Goal: Task Accomplishment & Management: Manage account settings

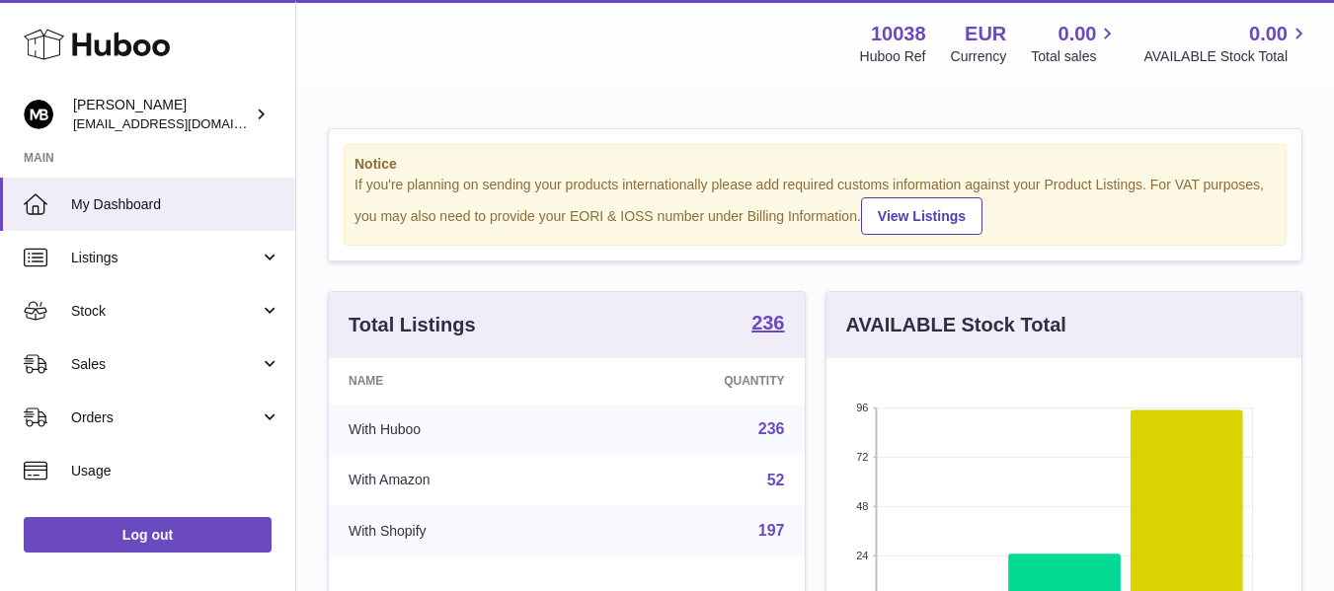
scroll to position [308, 475]
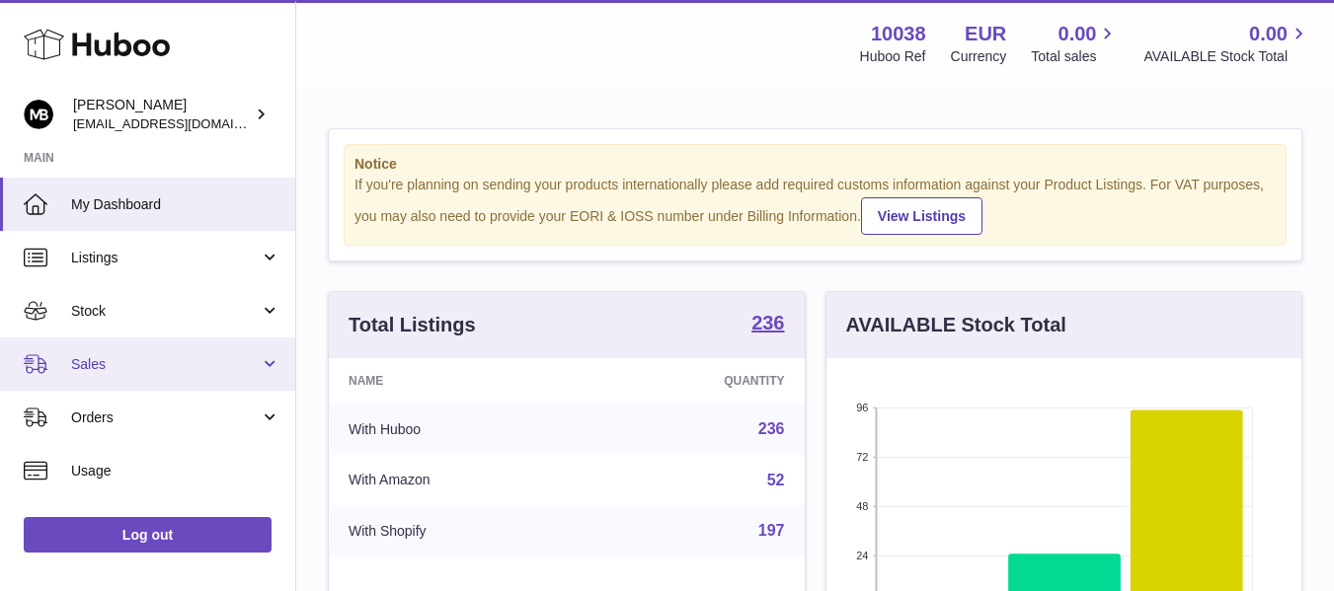
click at [122, 375] on link "Sales" at bounding box center [147, 364] width 295 height 53
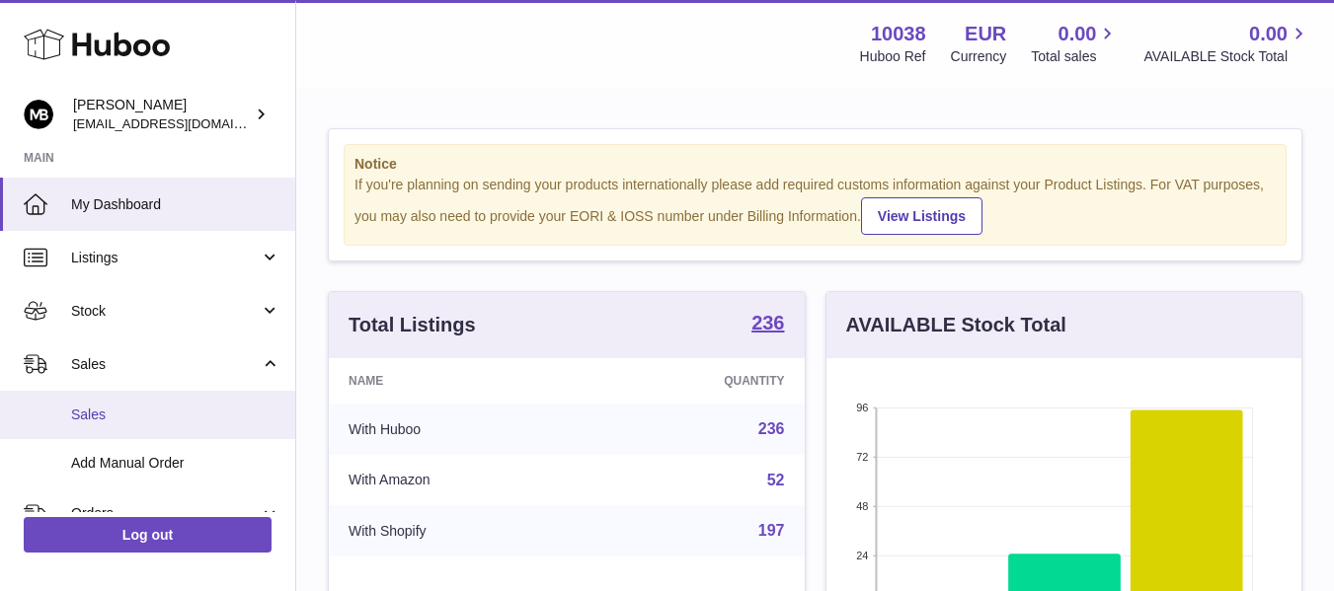
click at [98, 420] on span "Sales" at bounding box center [175, 415] width 209 height 19
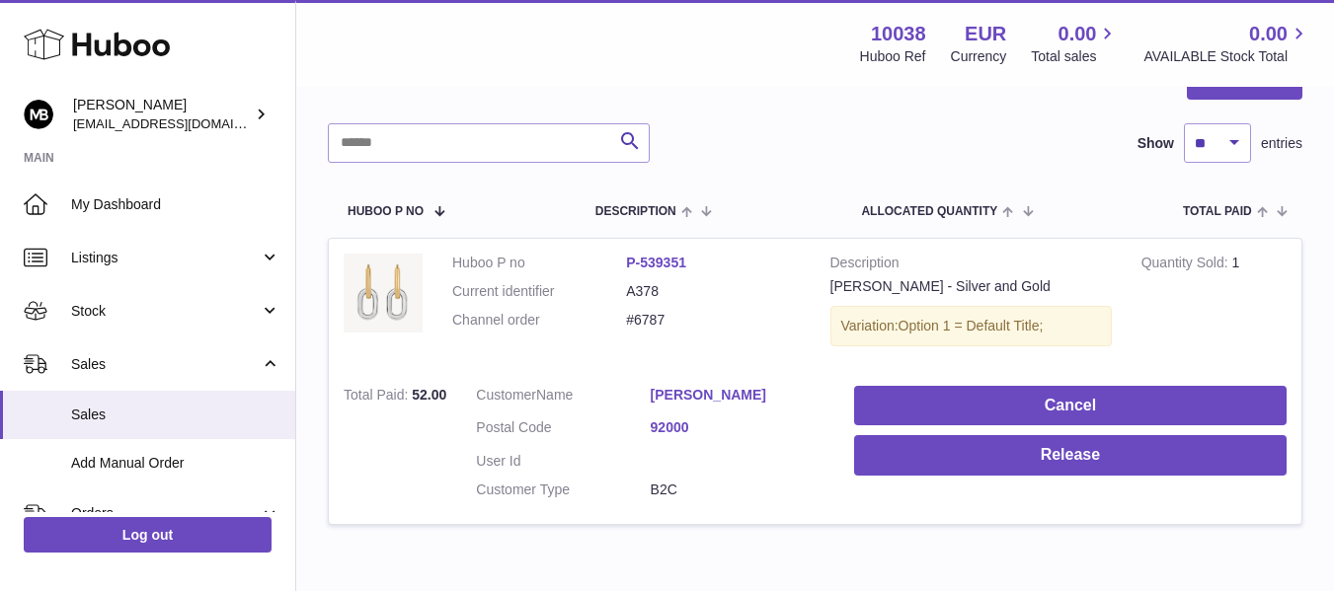
scroll to position [341, 0]
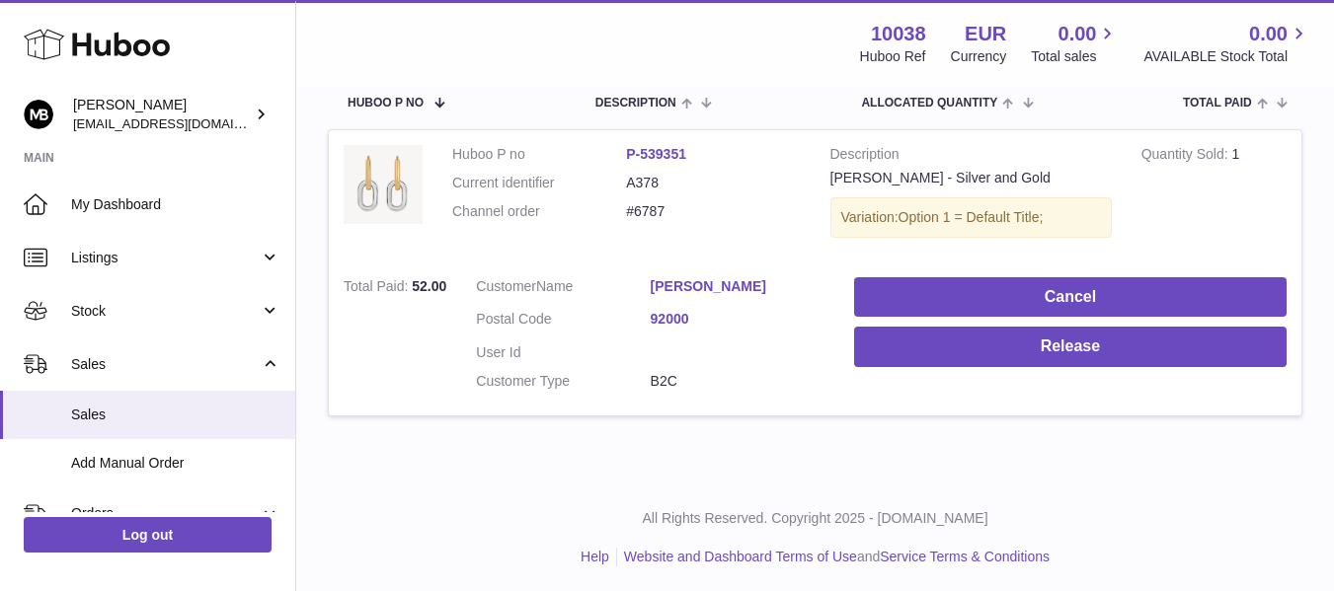
scroll to position [341, 0]
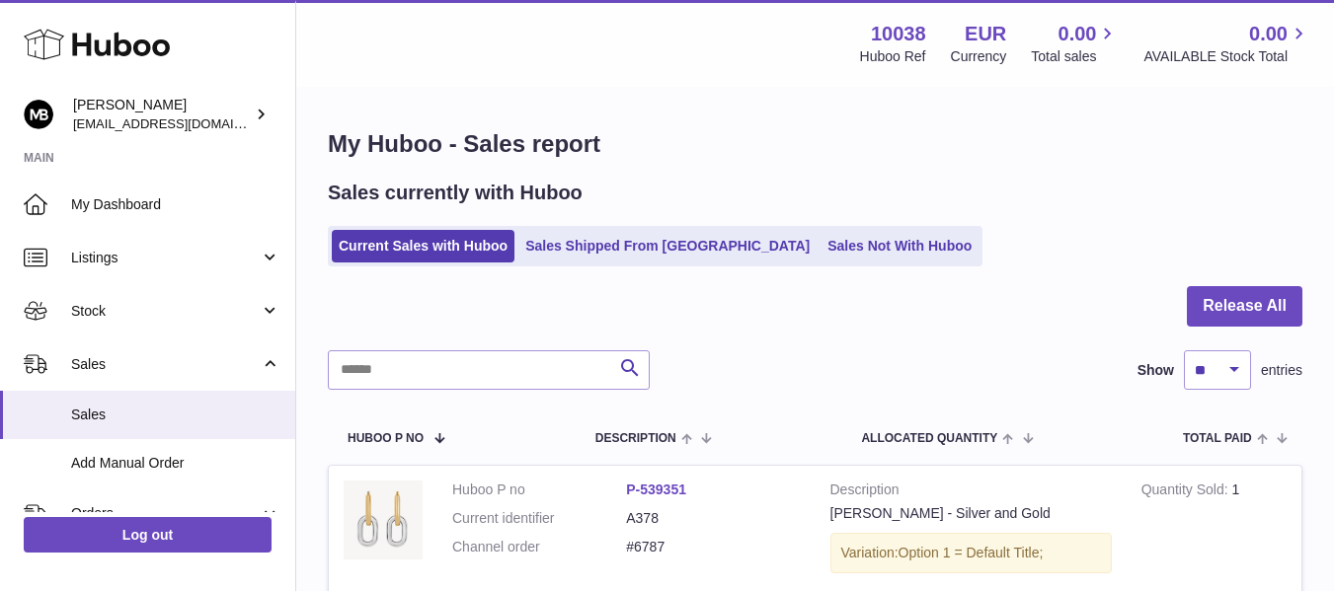
click at [780, 158] on h1 "My Huboo - Sales report" at bounding box center [815, 144] width 974 height 32
click at [922, 207] on div "Sales currently with Huboo Current Sales with Huboo Sales Shipped From [GEOGRAP…" at bounding box center [815, 223] width 974 height 87
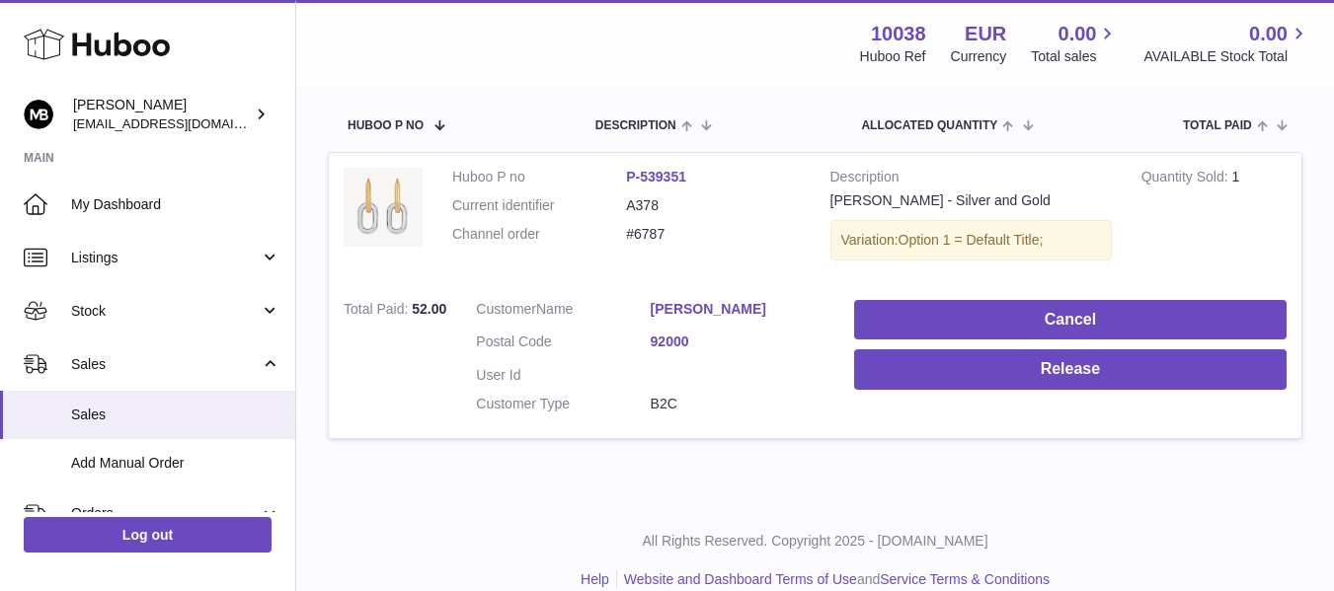
scroll to position [329, 0]
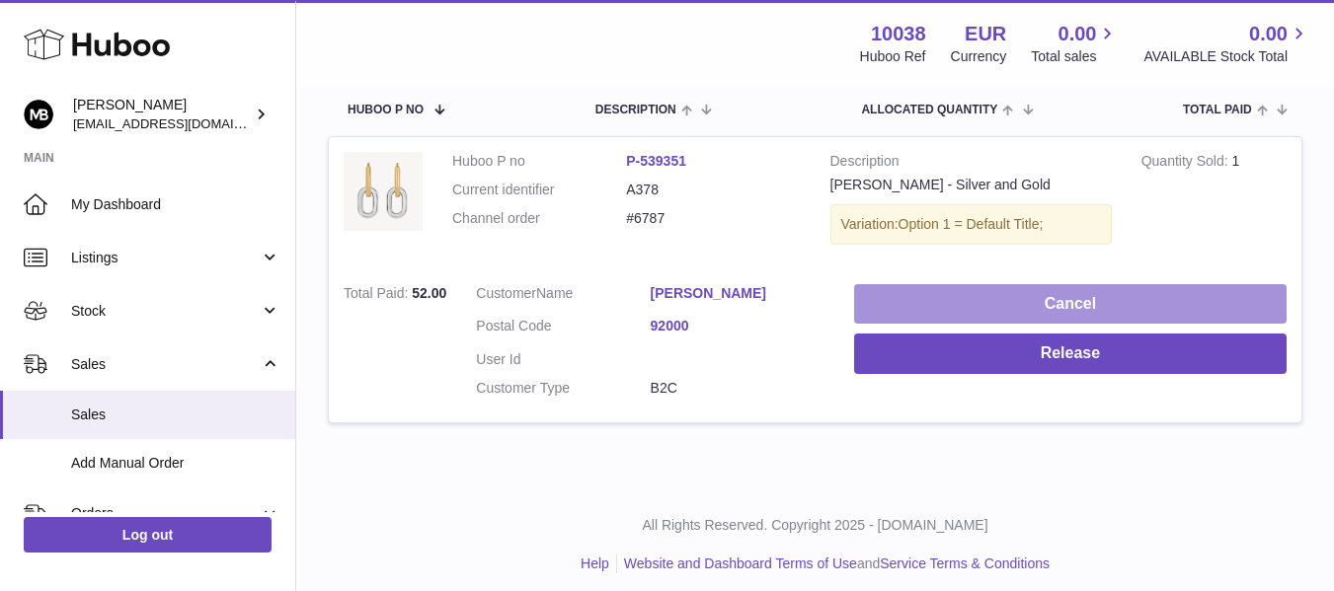
click at [950, 306] on button "Cancel" at bounding box center [1070, 304] width 432 height 40
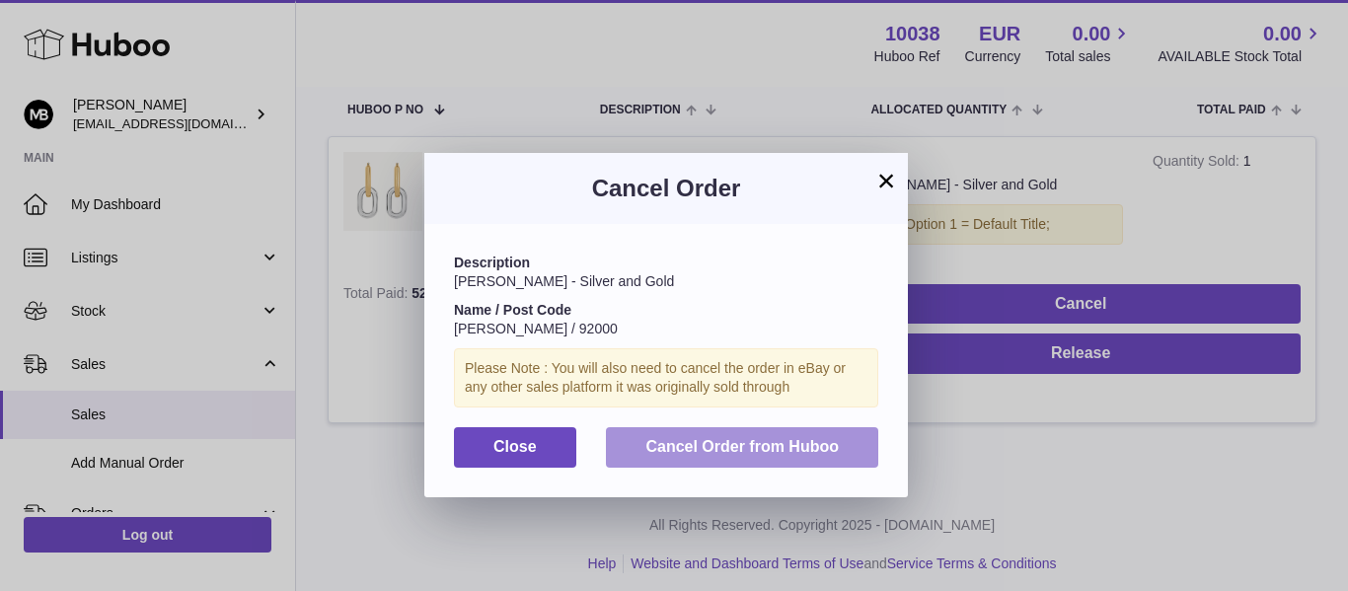
click at [730, 457] on button "Cancel Order from Huboo" at bounding box center [742, 447] width 272 height 40
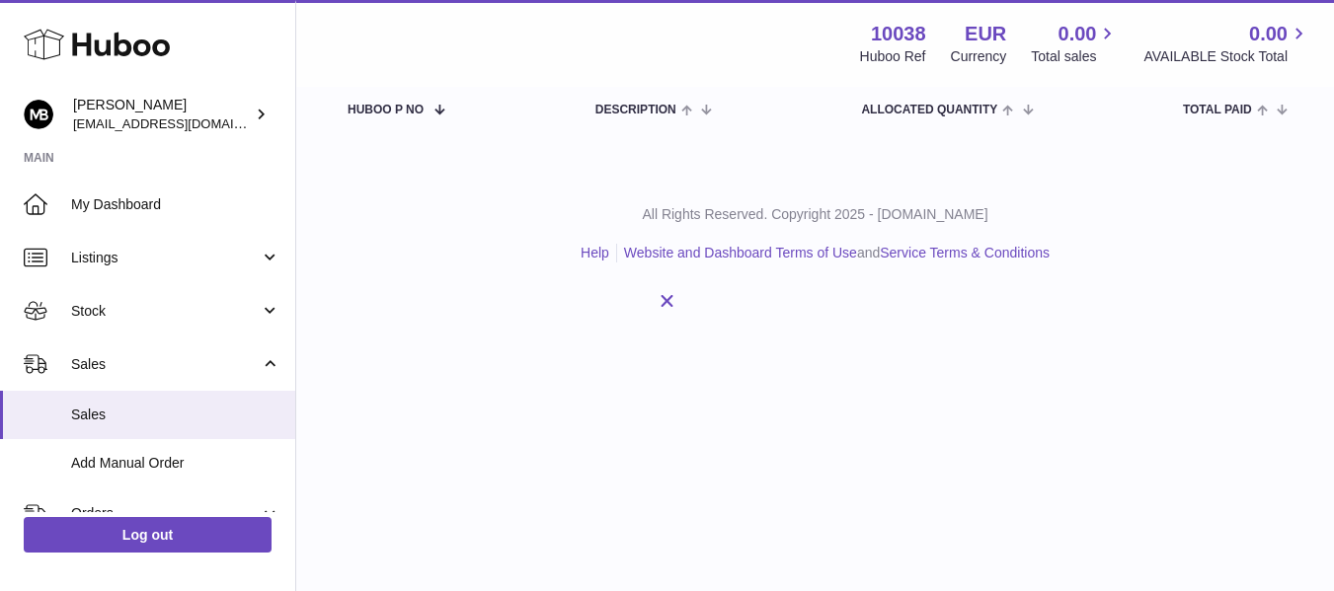
scroll to position [30, 0]
